Goal: Use online tool/utility

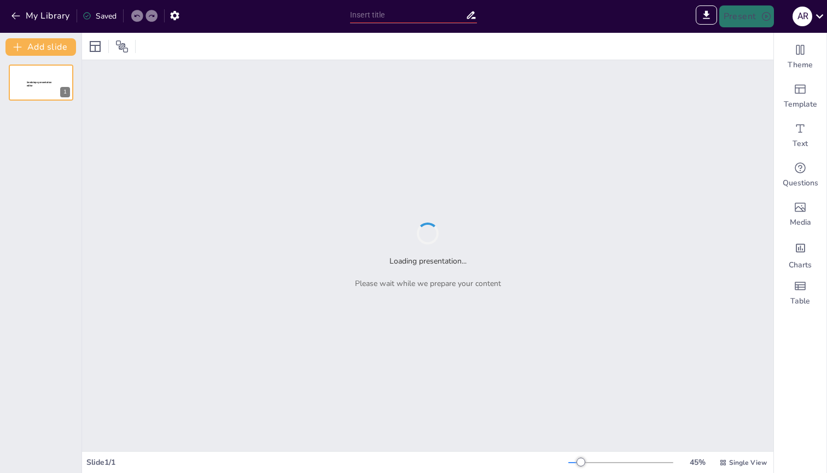
type input "Imported Week 10 - Global Trade .pptx"
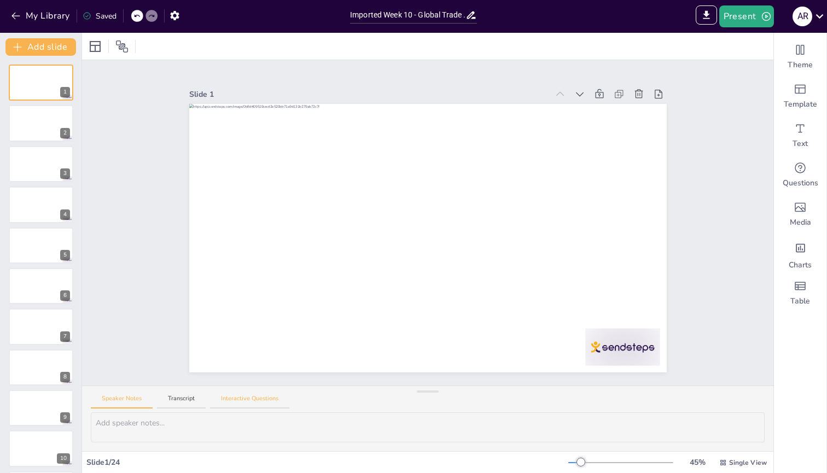
click at [253, 394] on button "Interactive Questions" at bounding box center [249, 401] width 79 height 15
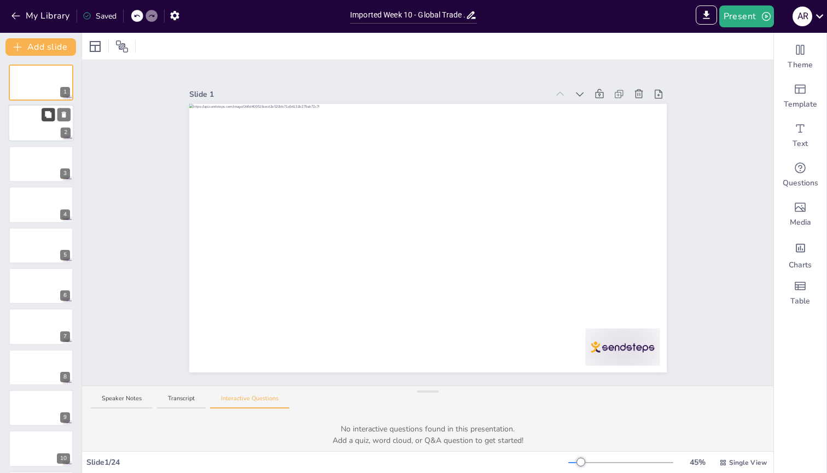
click at [42, 113] on button at bounding box center [48, 114] width 13 height 13
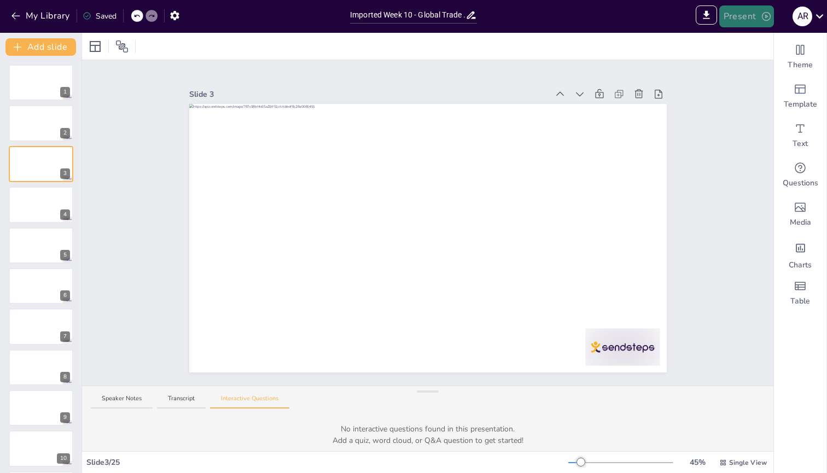
click at [761, 20] on icon "button" at bounding box center [766, 16] width 11 height 11
click at [41, 82] on div at bounding box center [413, 236] width 827 height 473
click at [19, 86] on div at bounding box center [41, 82] width 66 height 37
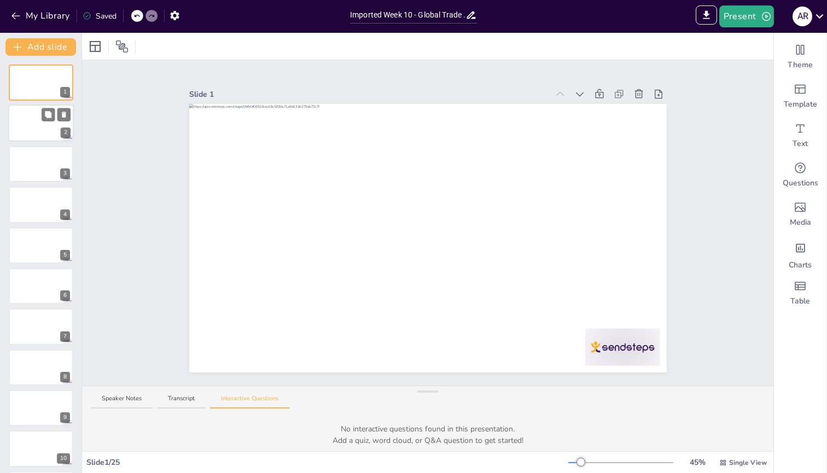
click at [32, 119] on div at bounding box center [41, 123] width 66 height 37
click at [36, 80] on div at bounding box center [41, 82] width 66 height 37
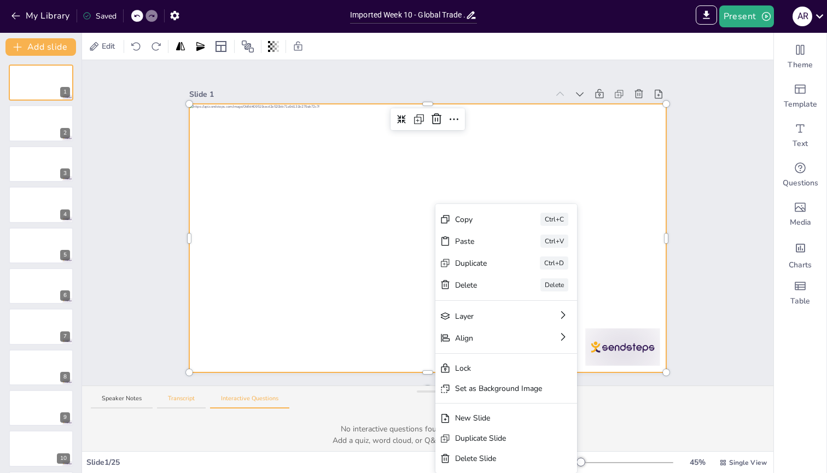
click at [185, 401] on button "Transcript" at bounding box center [181, 401] width 49 height 15
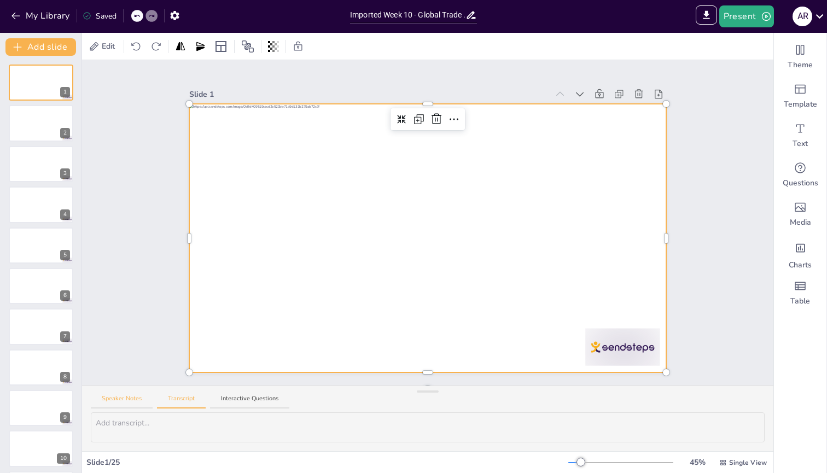
click at [114, 399] on button "Speaker Notes" at bounding box center [122, 401] width 62 height 15
click at [132, 244] on div "Slide 1 Slide 2 Slide 3 Slide 4 Slide 5 Slide 6 Slide 7 Slide 8 Slide 9 Slide 1…" at bounding box center [427, 222] width 691 height 325
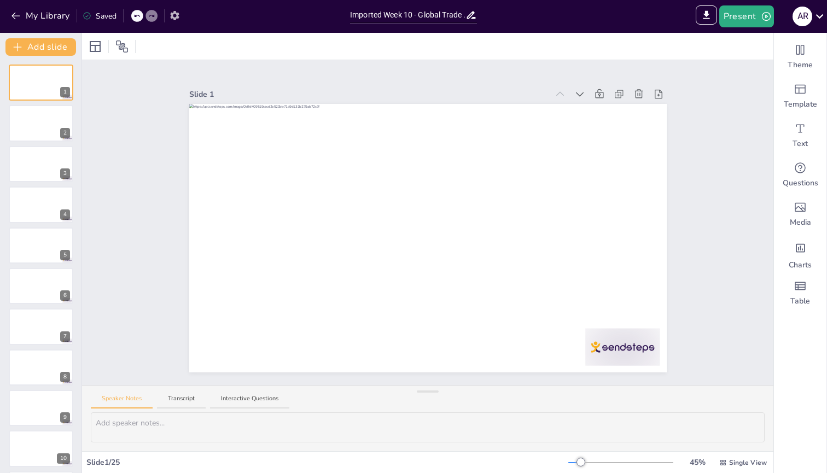
click at [174, 18] on icon "button" at bounding box center [174, 15] width 9 height 9
click at [738, 90] on div "Slide 1 Slide 2 Slide 3 Slide 4 Slide 5 Slide 6 Slide 7 Slide 8 Slide 9 Slide 1…" at bounding box center [427, 222] width 691 height 325
click at [13, 21] on icon "button" at bounding box center [15, 15] width 11 height 11
